Goal: Task Accomplishment & Management: Use online tool/utility

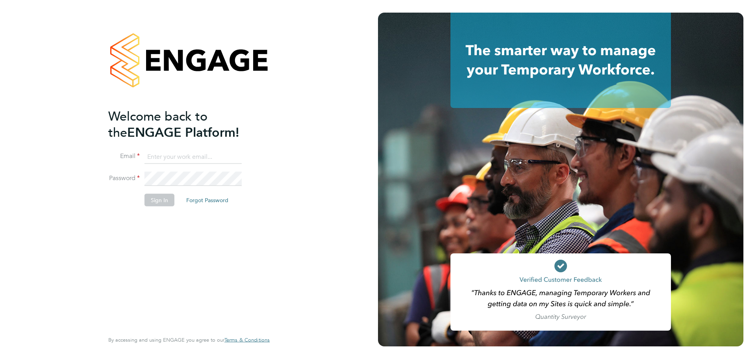
type input "[PERSON_NAME][DOMAIN_NAME][EMAIL_ADDRESS][PERSON_NAME][DOMAIN_NAME]"
click at [158, 198] on button "Sign In" at bounding box center [159, 199] width 30 height 13
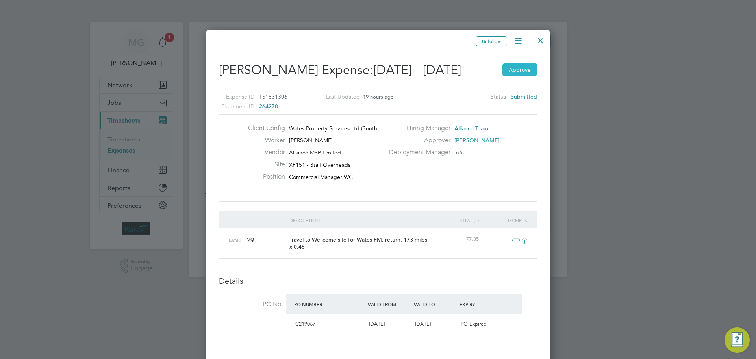
click at [521, 68] on button "Approve" at bounding box center [519, 69] width 35 height 13
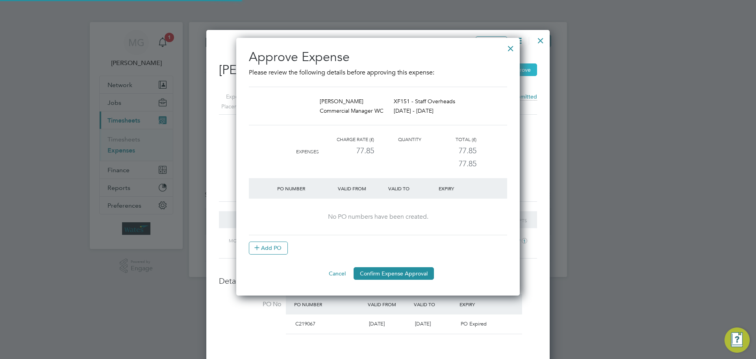
scroll to position [13, 79]
click at [375, 272] on button "Confirm Expense Approval" at bounding box center [393, 273] width 80 height 13
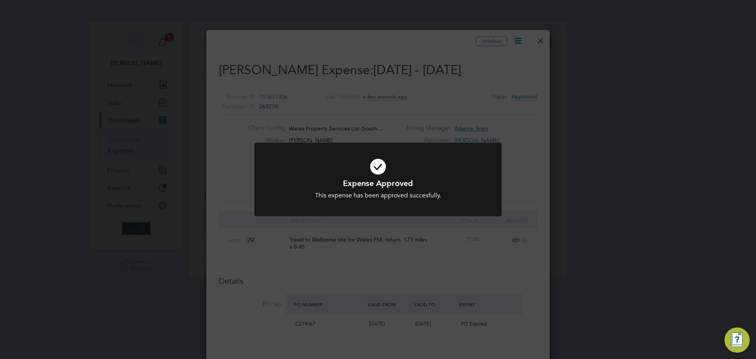
click at [540, 38] on div "Expense Approved This expense has been approved succesfully. Cancel Okay" at bounding box center [378, 179] width 756 height 359
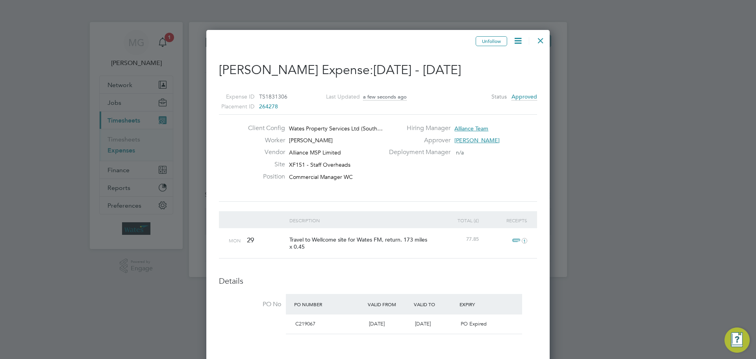
click at [538, 38] on div at bounding box center [540, 38] width 14 height 14
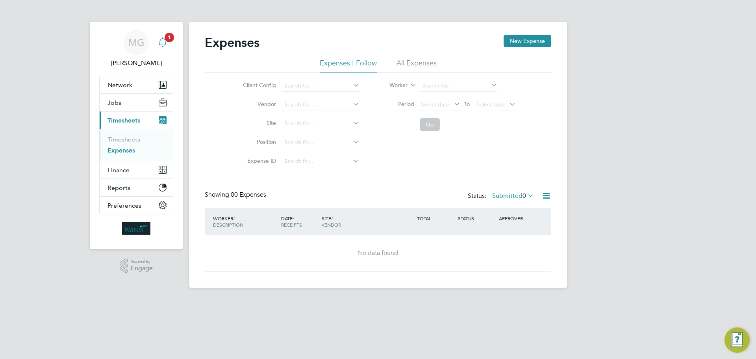
click at [162, 45] on icon "Main navigation" at bounding box center [162, 41] width 7 height 8
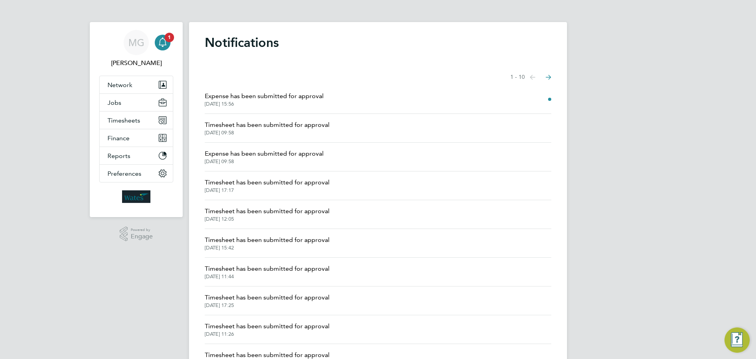
click at [231, 105] on span "29 Sep 2025, 15:56" at bounding box center [264, 104] width 119 height 6
